Goal: Find specific page/section: Find specific page/section

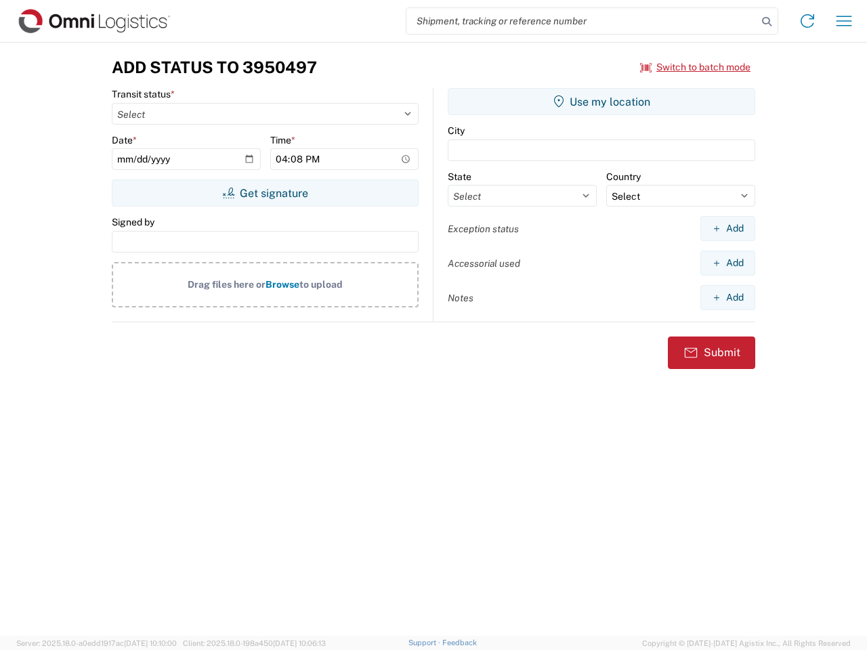
click at [582, 21] on input "search" at bounding box center [581, 21] width 351 height 26
click at [767, 22] on icon at bounding box center [766, 21] width 19 height 19
click at [807, 21] on icon at bounding box center [808, 21] width 22 height 22
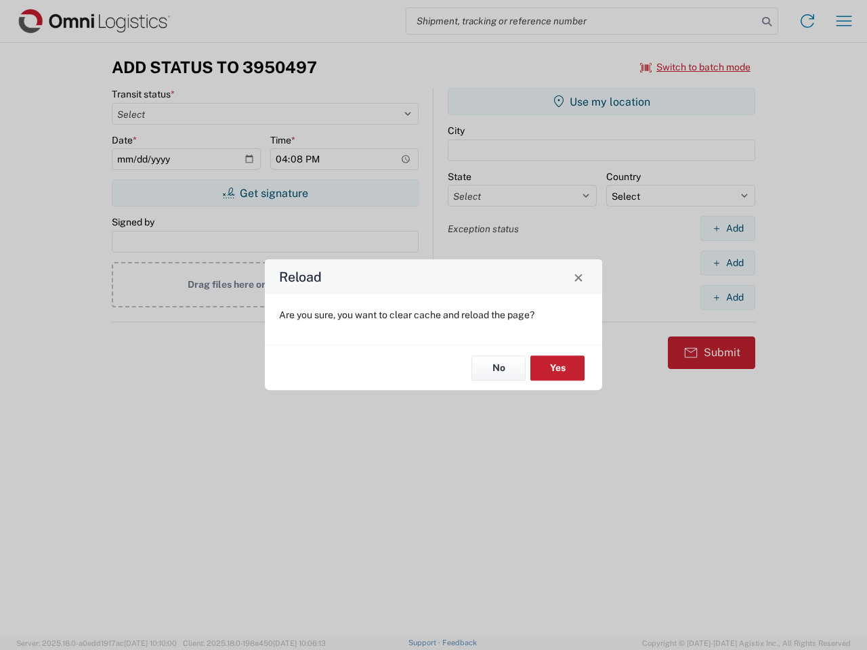
click at [844, 21] on div "Reload Are you sure, you want to clear cache and reload the page? No Yes" at bounding box center [433, 325] width 867 height 650
click at [696, 67] on div "Reload Are you sure, you want to clear cache and reload the page? No Yes" at bounding box center [433, 325] width 867 height 650
click at [265, 193] on div "Reload Are you sure, you want to clear cache and reload the page? No Yes" at bounding box center [433, 325] width 867 height 650
click at [601, 102] on div "Reload Are you sure, you want to clear cache and reload the page? No Yes" at bounding box center [433, 325] width 867 height 650
click at [727, 228] on div "Reload Are you sure, you want to clear cache and reload the page? No Yes" at bounding box center [433, 325] width 867 height 650
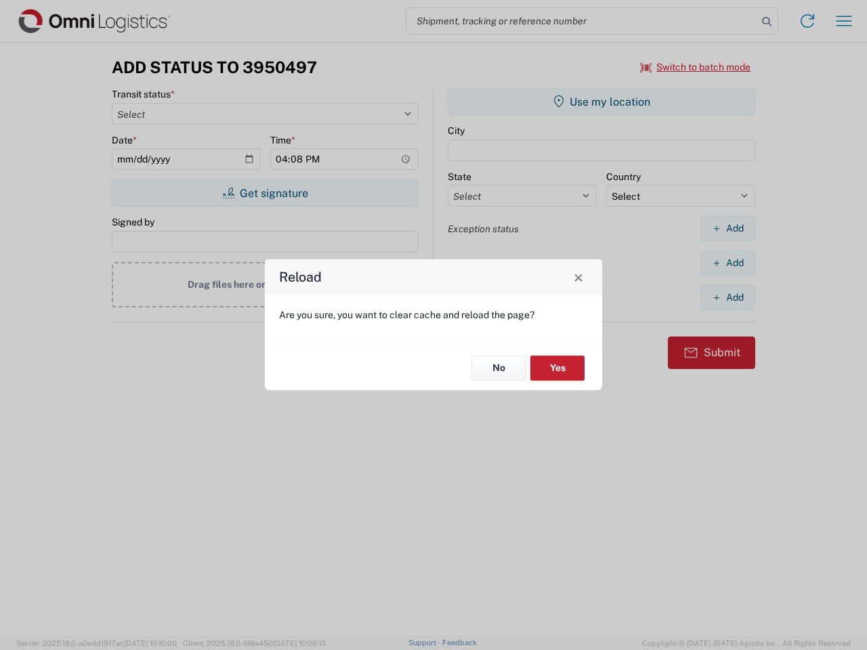
click at [727, 263] on div "Reload Are you sure, you want to clear cache and reload the page? No Yes" at bounding box center [433, 325] width 867 height 650
click at [727, 297] on div "Reload Are you sure, you want to clear cache and reload the page? No Yes" at bounding box center [433, 325] width 867 height 650
